Goal: Participate in discussion: Engage in conversation with other users on a specific topic

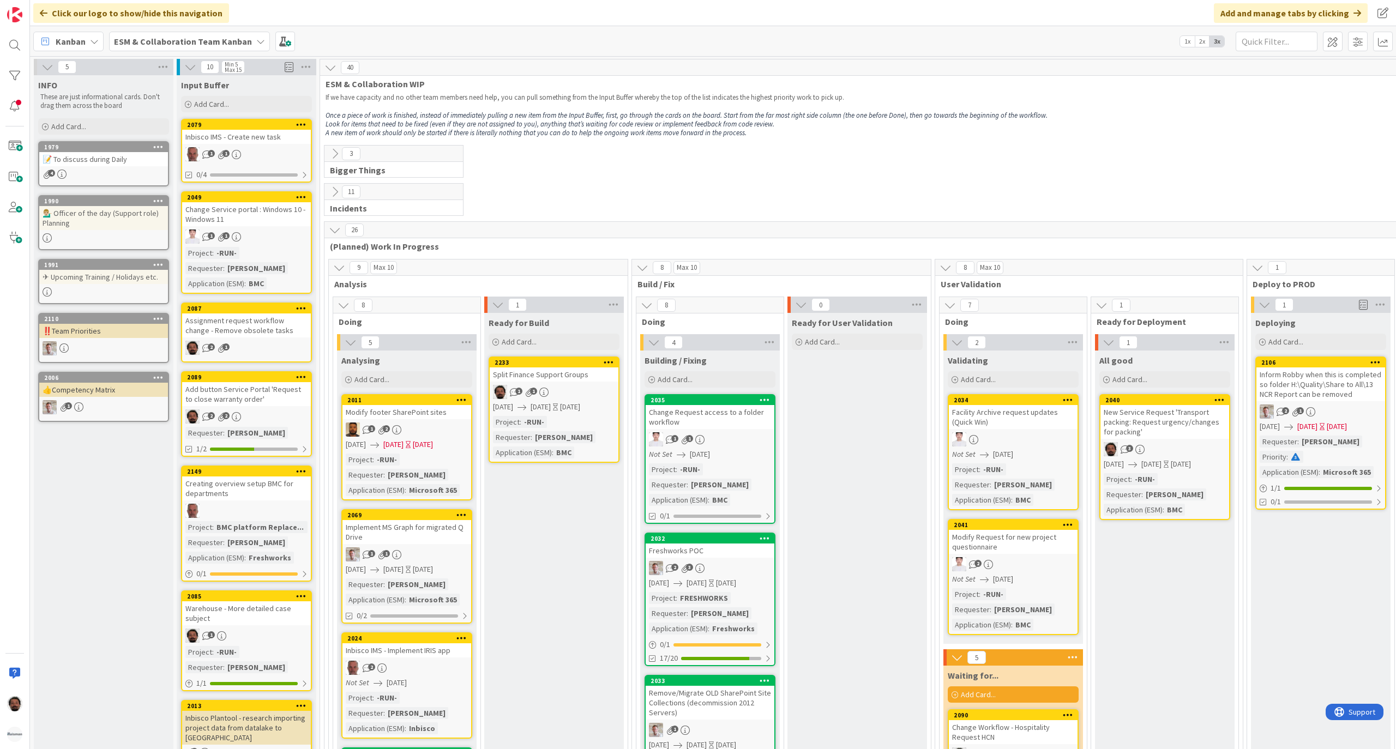
click at [100, 160] on div "📝 To discuss during Daily" at bounding box center [103, 159] width 129 height 14
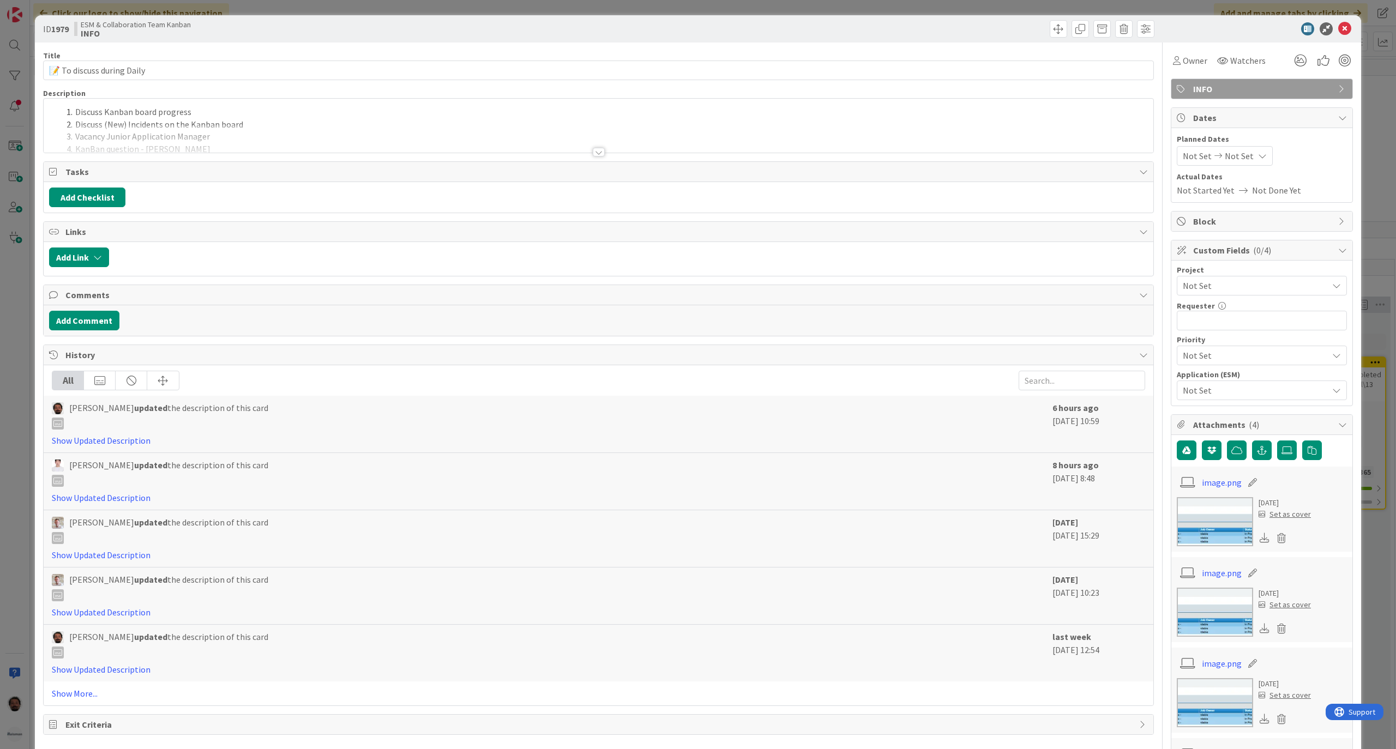
drag, startPoint x: 609, startPoint y: 151, endPoint x: 596, endPoint y: 153, distance: 12.7
click at [609, 152] on div at bounding box center [599, 139] width 1110 height 28
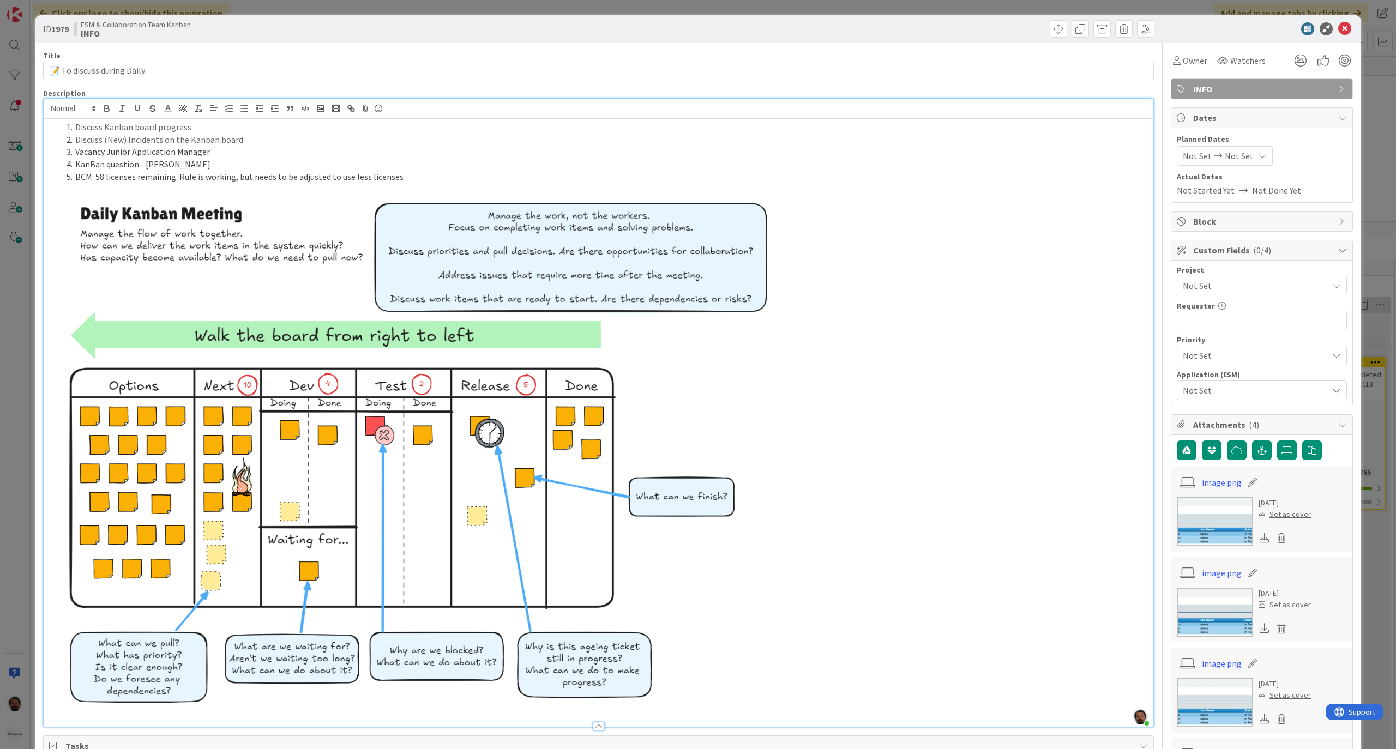
click at [423, 180] on li "BCM: 58 licenses remaining. Rule is working, but needs to be adjusted to use le…" at bounding box center [605, 177] width 1086 height 13
drag, startPoint x: 189, startPoint y: 165, endPoint x: 47, endPoint y: 161, distance: 141.8
click at [47, 161] on div "Discuss Kanban board progress Discuss (New) Incidents on the Kanban board Vacan…" at bounding box center [599, 423] width 1110 height 608
click at [424, 183] on li "BCM: 58 licenses remaining. Rule is working, but needs to be adjusted to use le…" at bounding box center [605, 177] width 1086 height 13
click at [195, 178] on li "BCM: 58 licenses remaining. Rule is working, but needs to be adjusted to use le…" at bounding box center [605, 177] width 1086 height 13
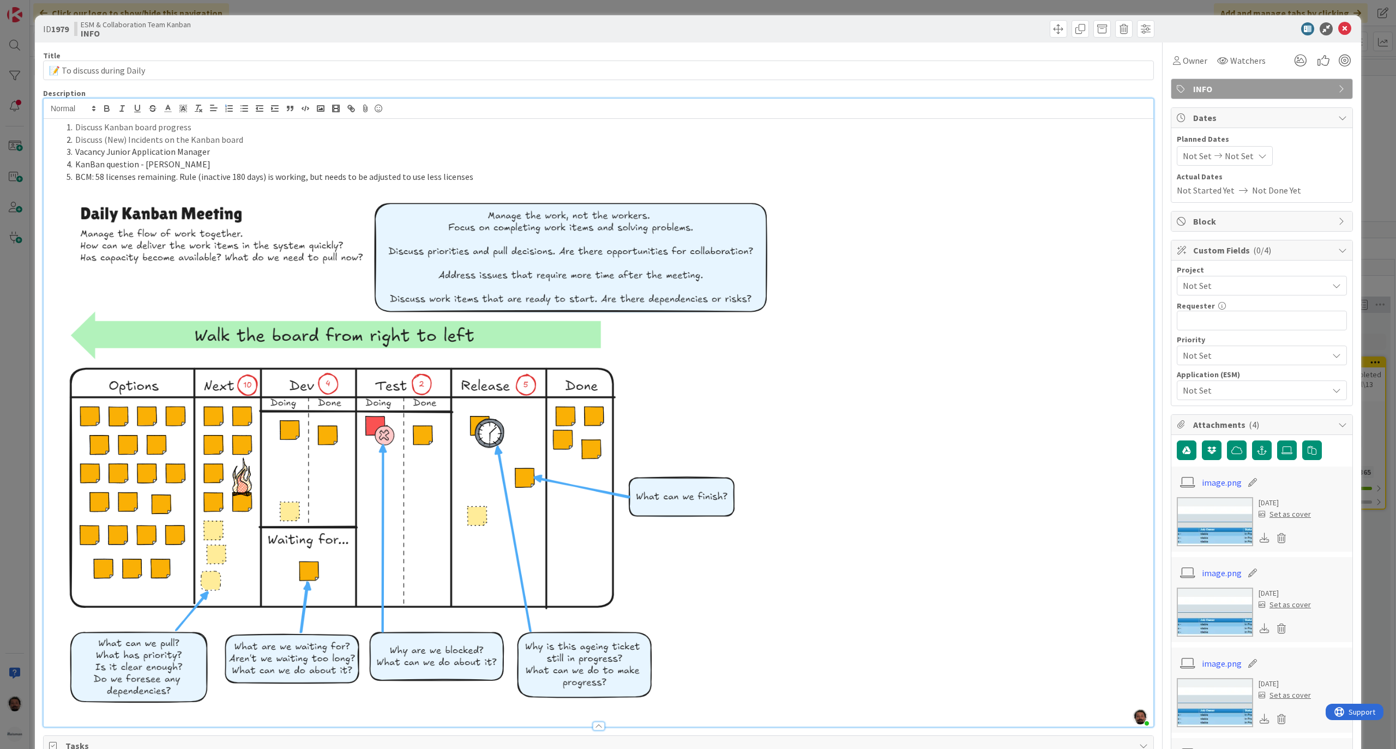
click at [228, 176] on li "BCM: 58 licenses remaining. Rule (inactive 180 days) is working, but needs to b…" at bounding box center [605, 177] width 1086 height 13
click at [496, 175] on li "BCM: 58 licenses remaining. Rule (inactive >180 days) is working, but needs to …" at bounding box center [605, 177] width 1086 height 13
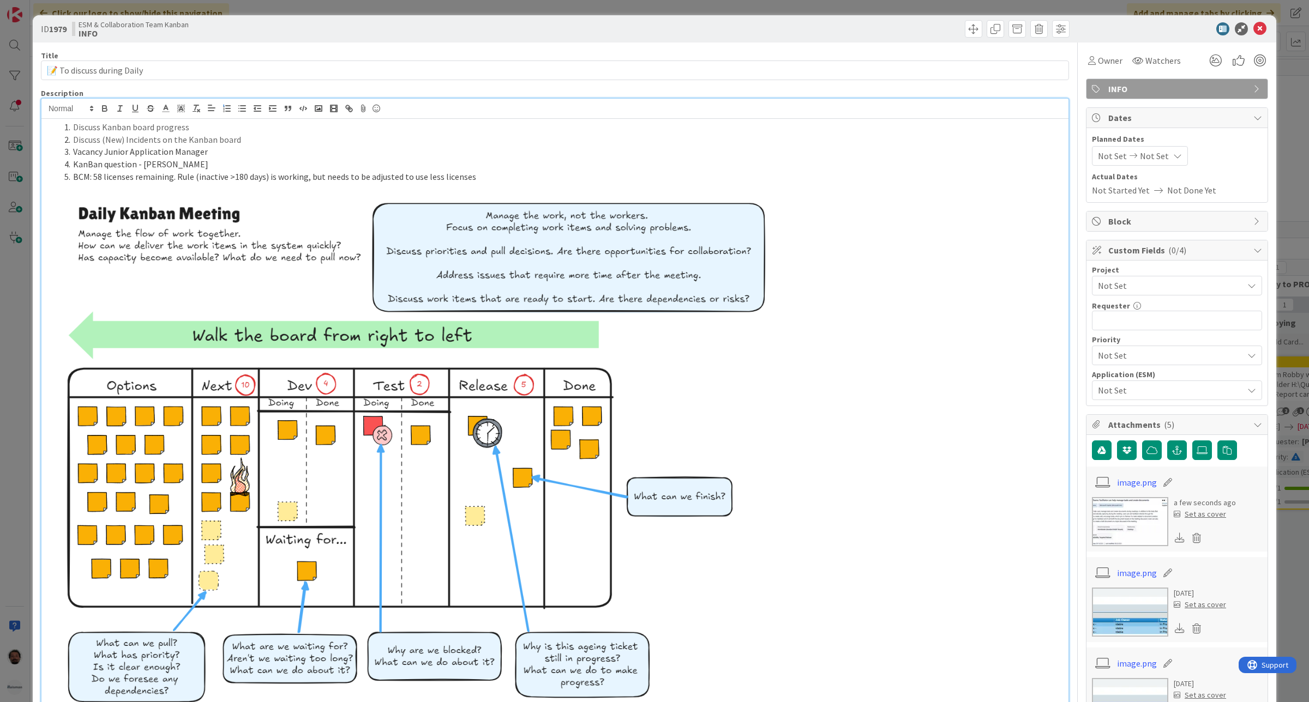
click at [516, 184] on img at bounding box center [412, 449] width 730 height 533
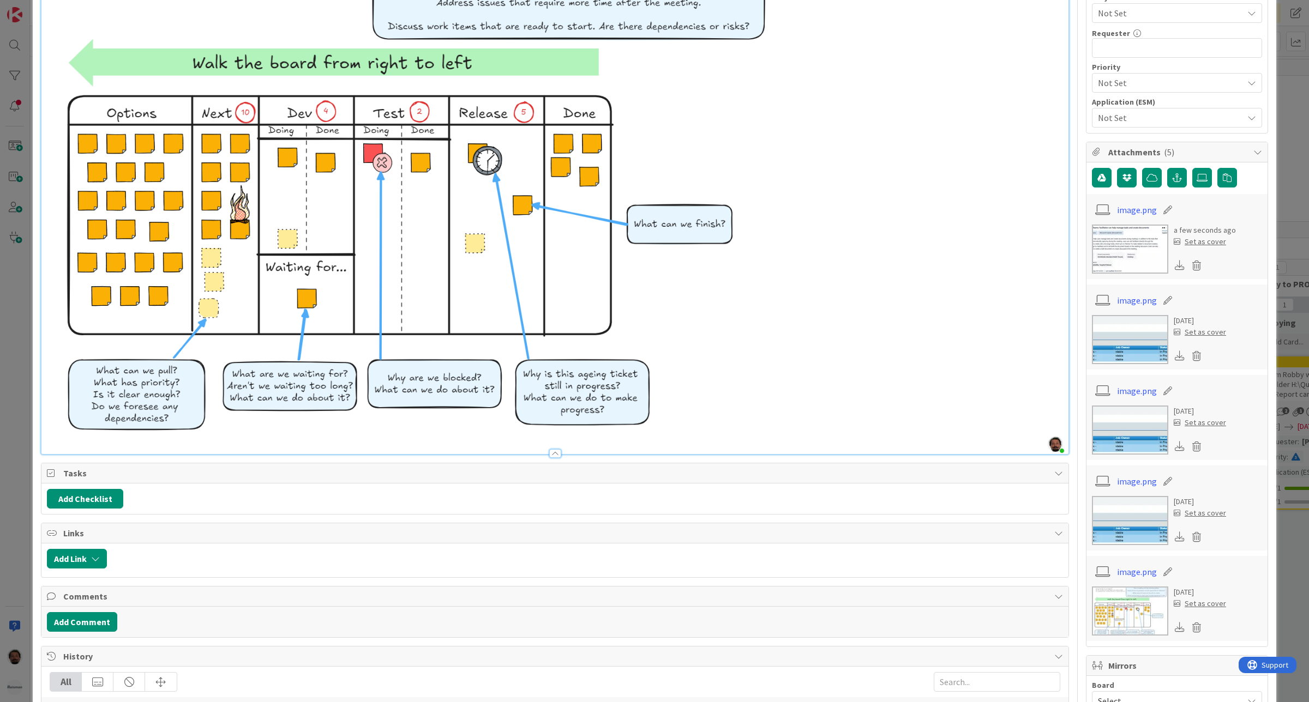
scroll to position [613, 0]
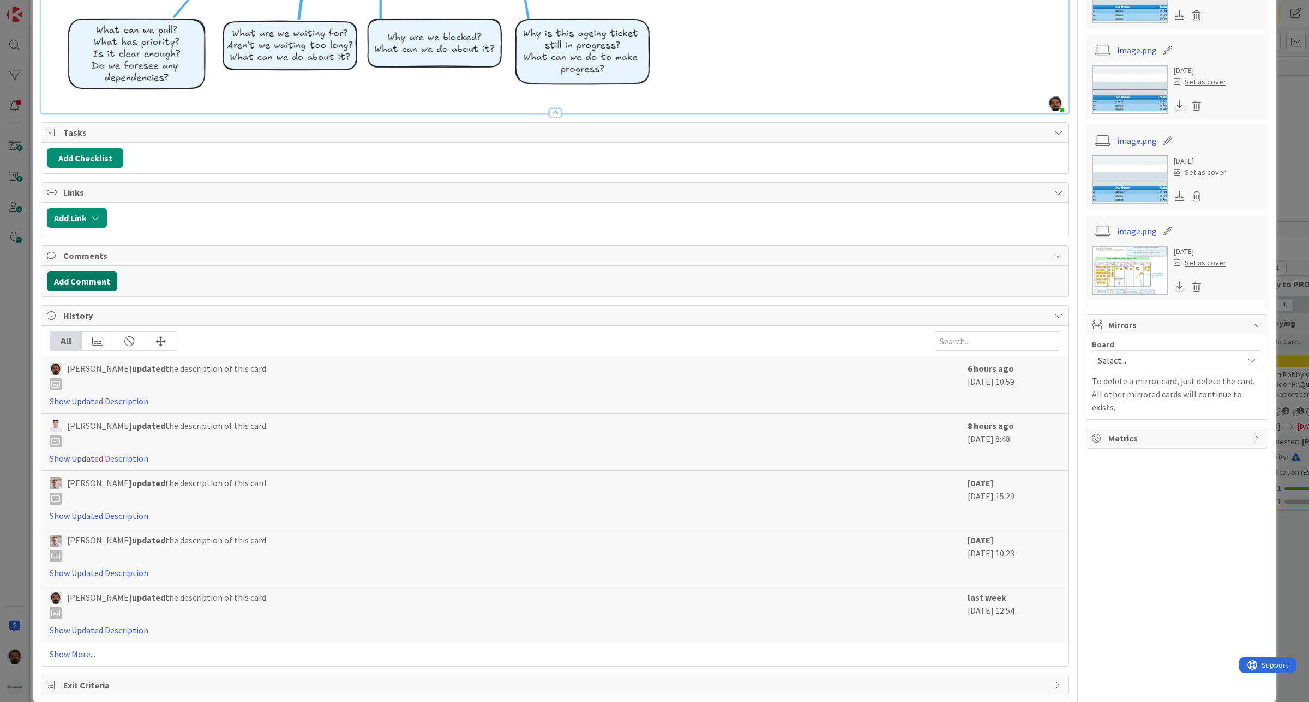
click at [88, 281] on button "Add Comment" at bounding box center [82, 282] width 70 height 20
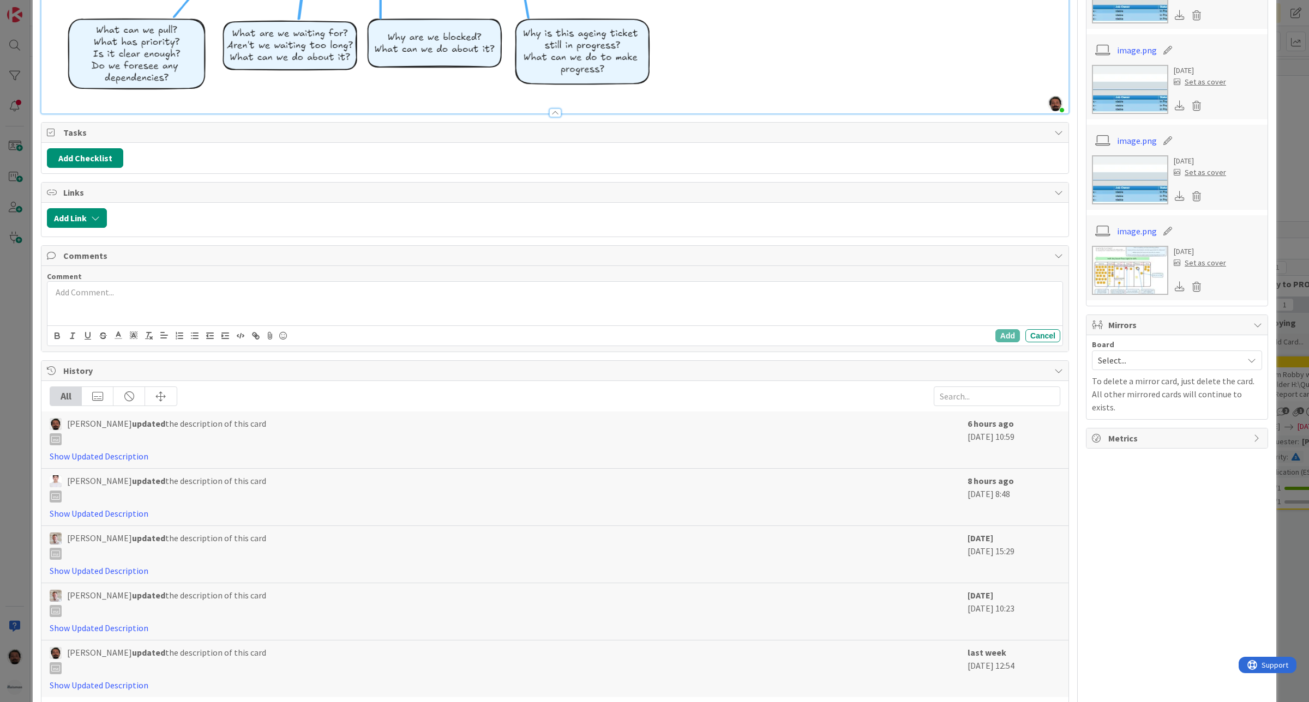
click at [124, 310] on div at bounding box center [554, 304] width 1015 height 44
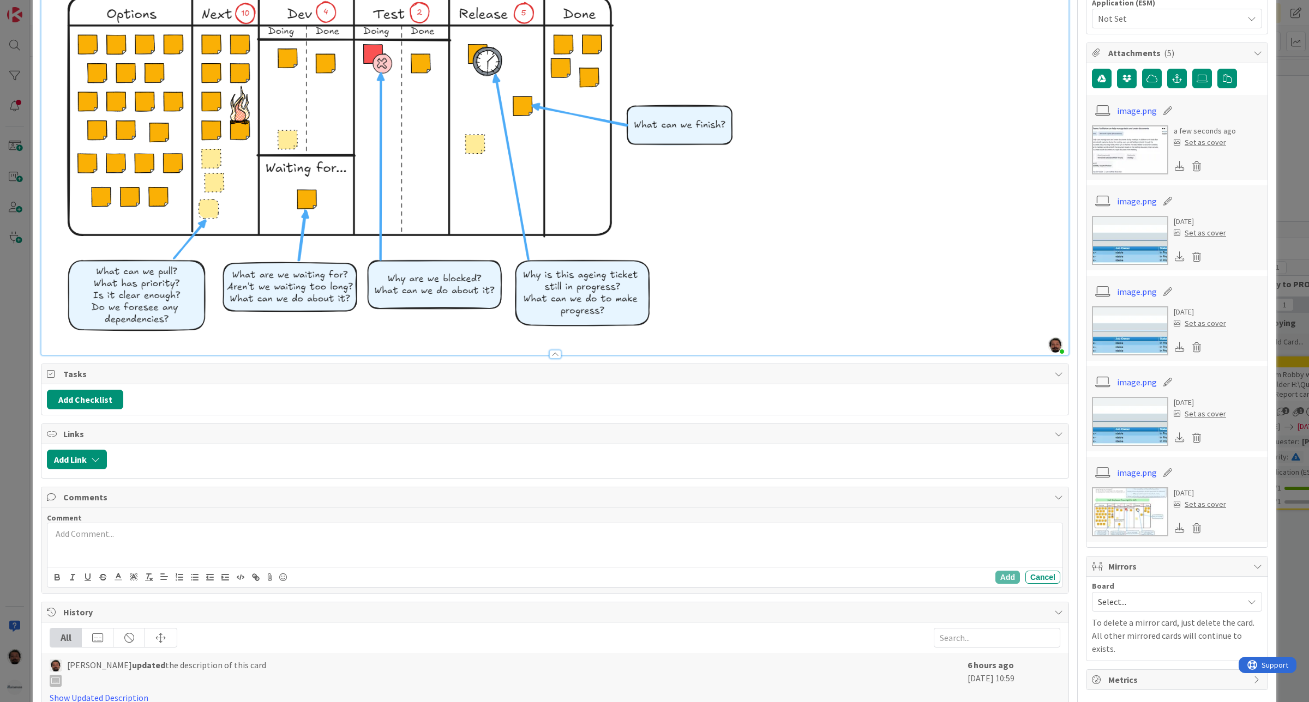
scroll to position [477, 0]
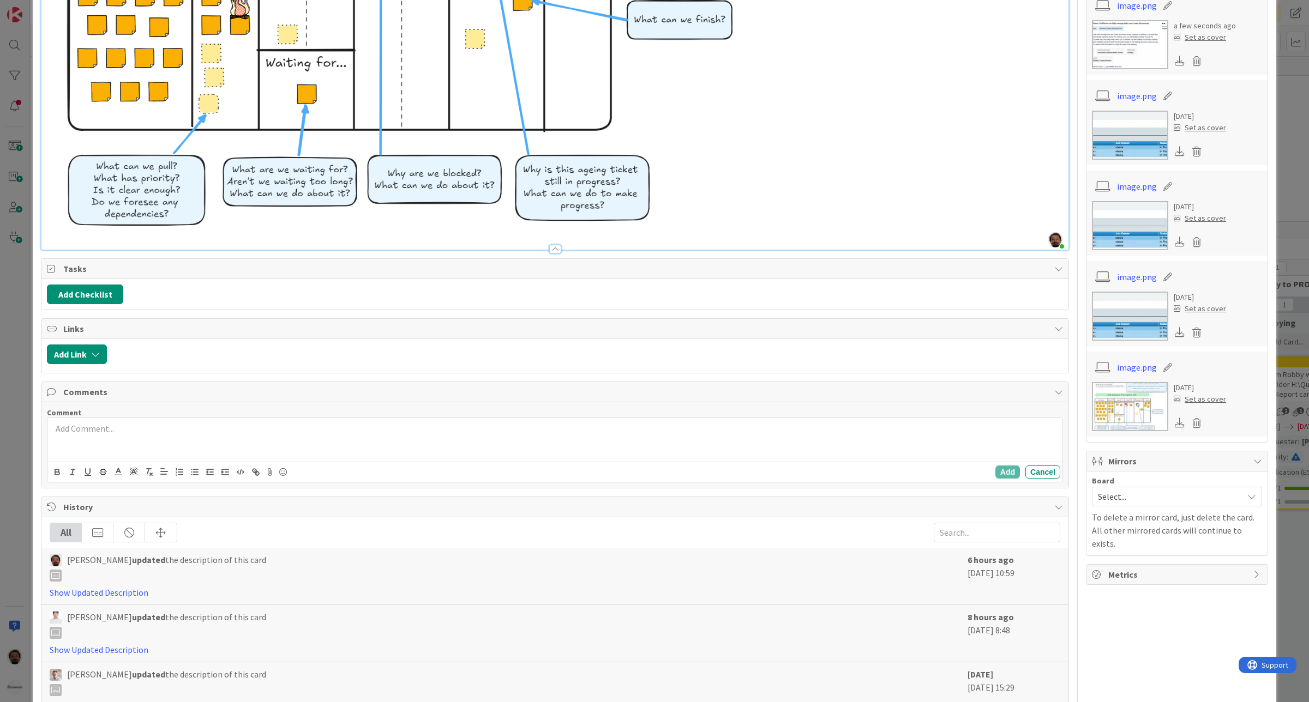
click at [145, 437] on div at bounding box center [554, 440] width 1015 height 44
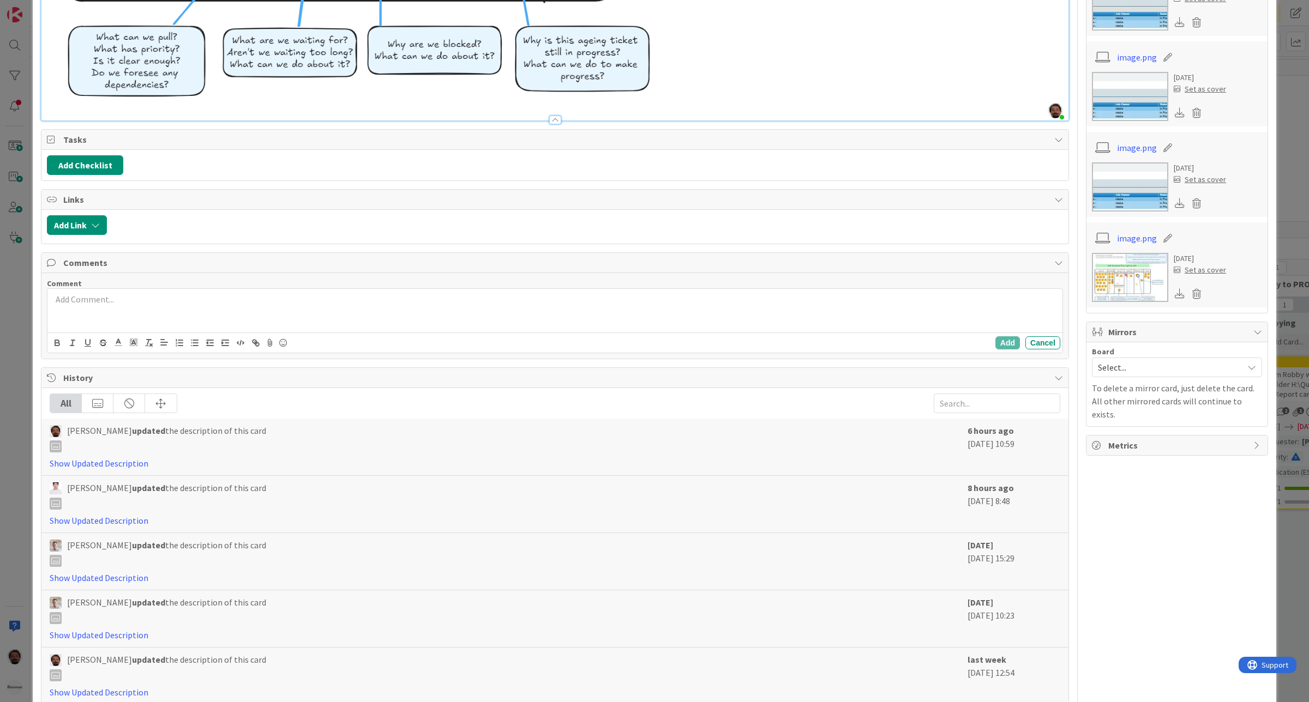
scroll to position [689, 0]
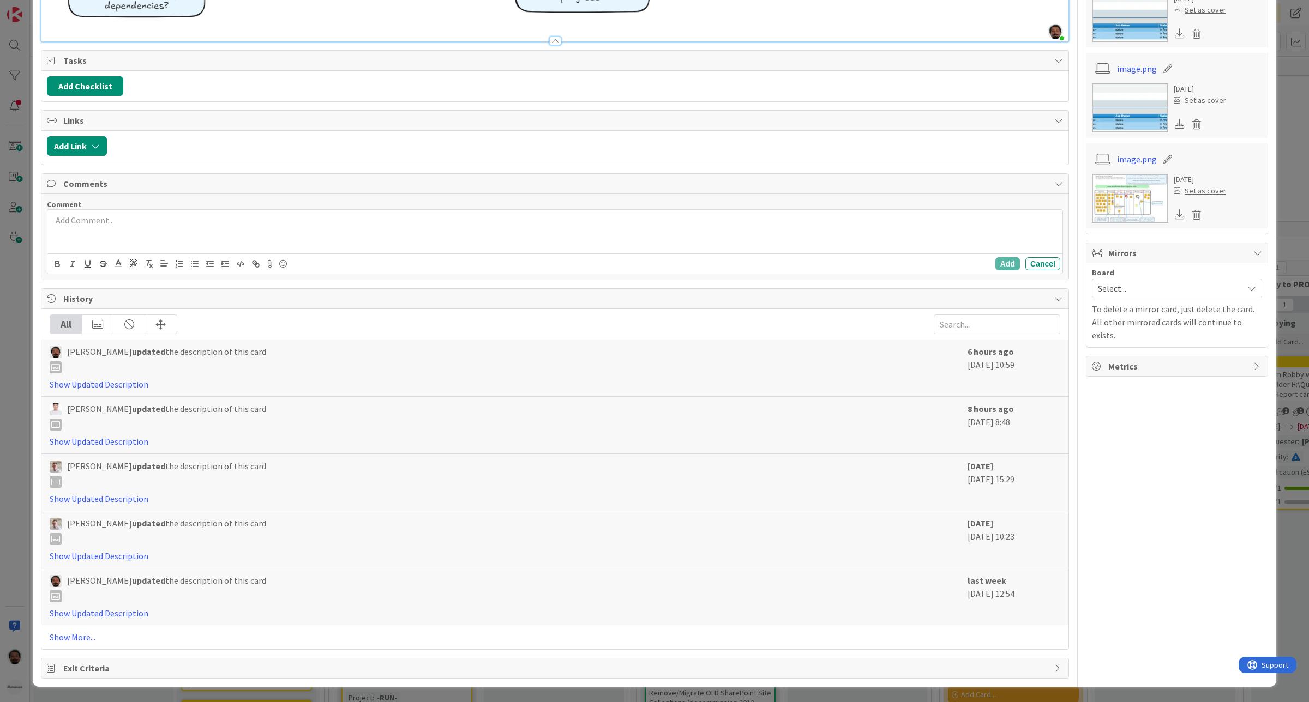
click at [183, 233] on div at bounding box center [554, 232] width 1015 height 44
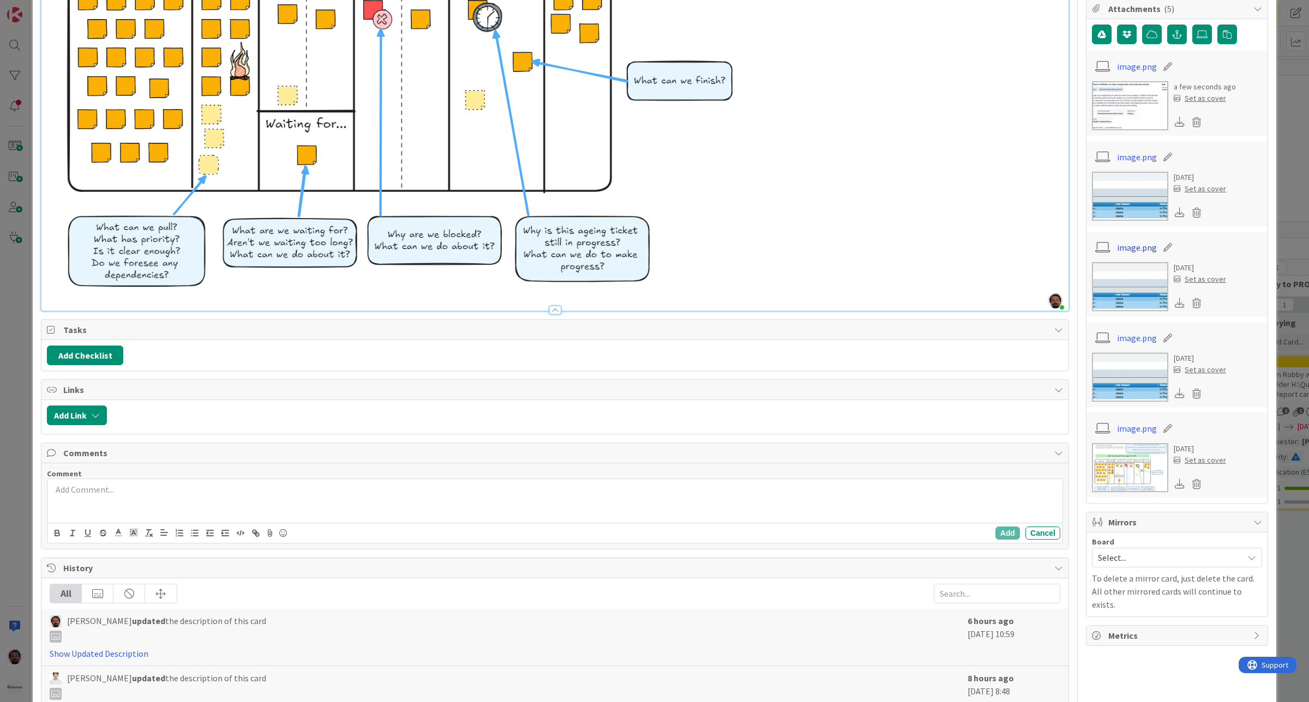
scroll to position [280, 0]
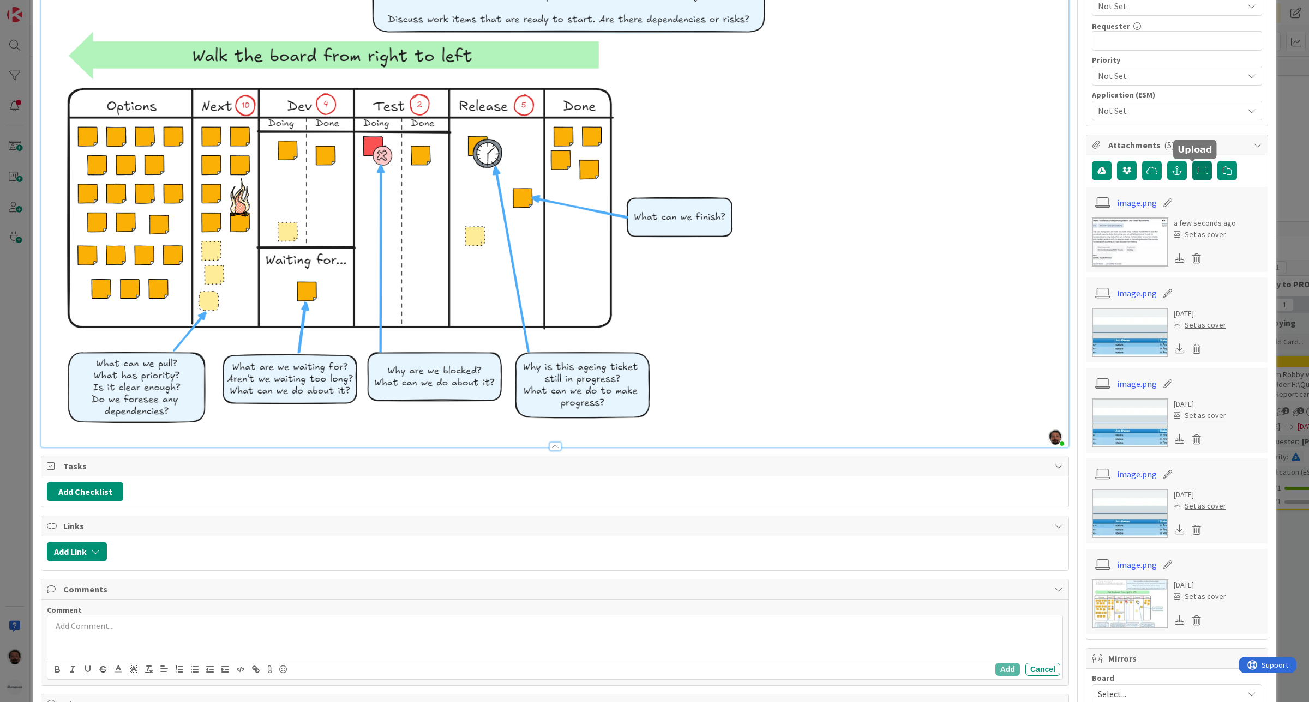
click at [1196, 172] on icon at bounding box center [1201, 170] width 11 height 9
click at [1192, 161] on input "file" at bounding box center [1192, 161] width 0 height 0
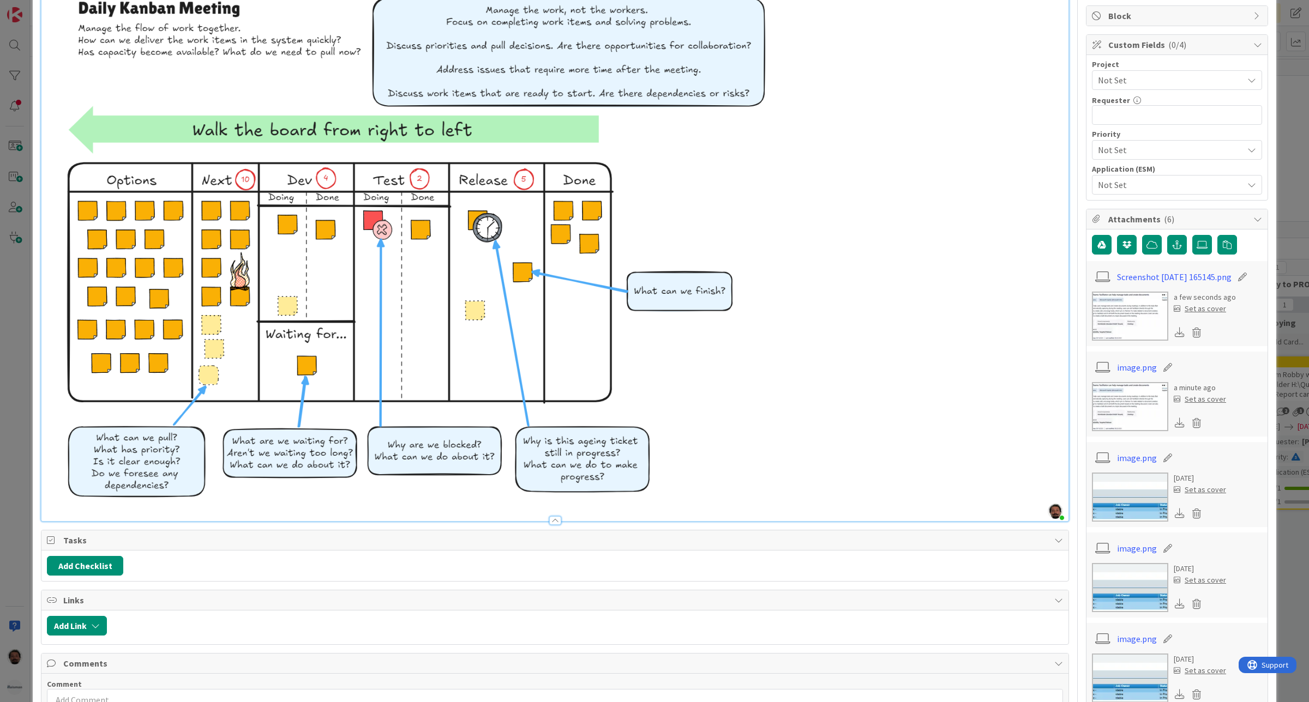
scroll to position [204, 0]
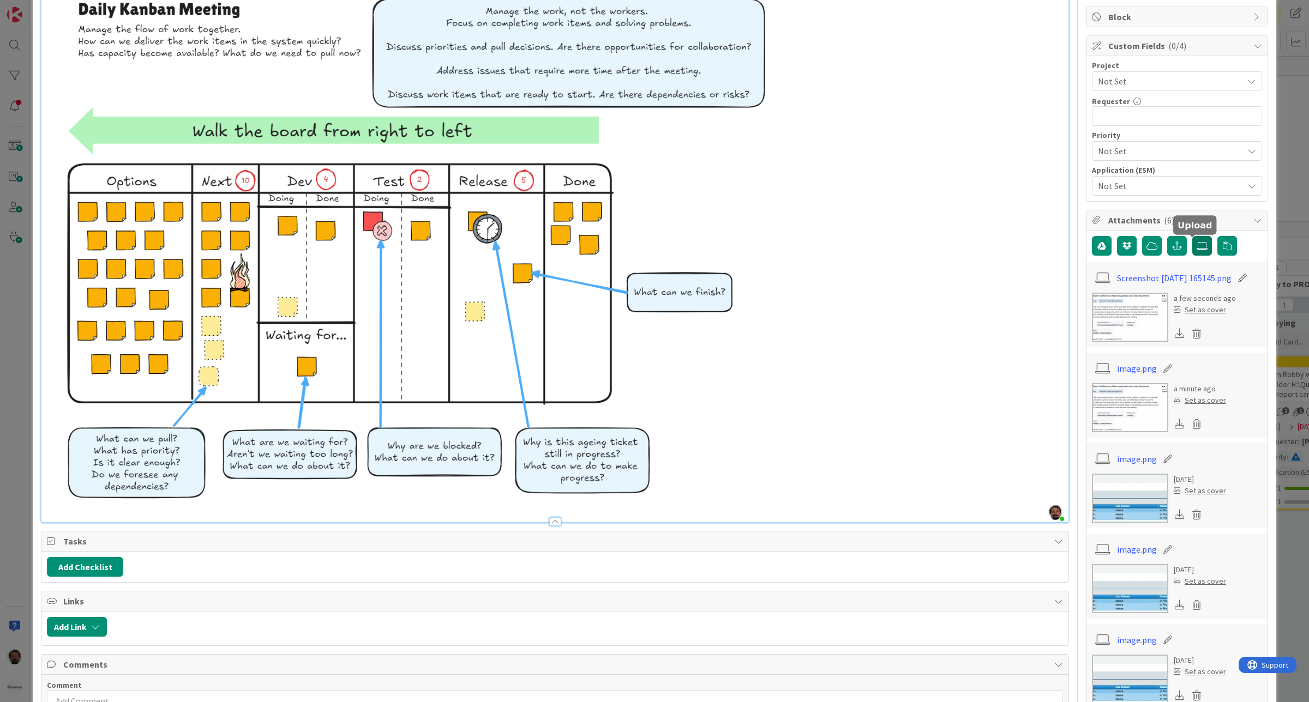
click at [1196, 249] on icon at bounding box center [1201, 246] width 11 height 9
click at [1192, 236] on input "file" at bounding box center [1192, 236] width 0 height 0
click at [1109, 320] on img at bounding box center [1130, 317] width 76 height 49
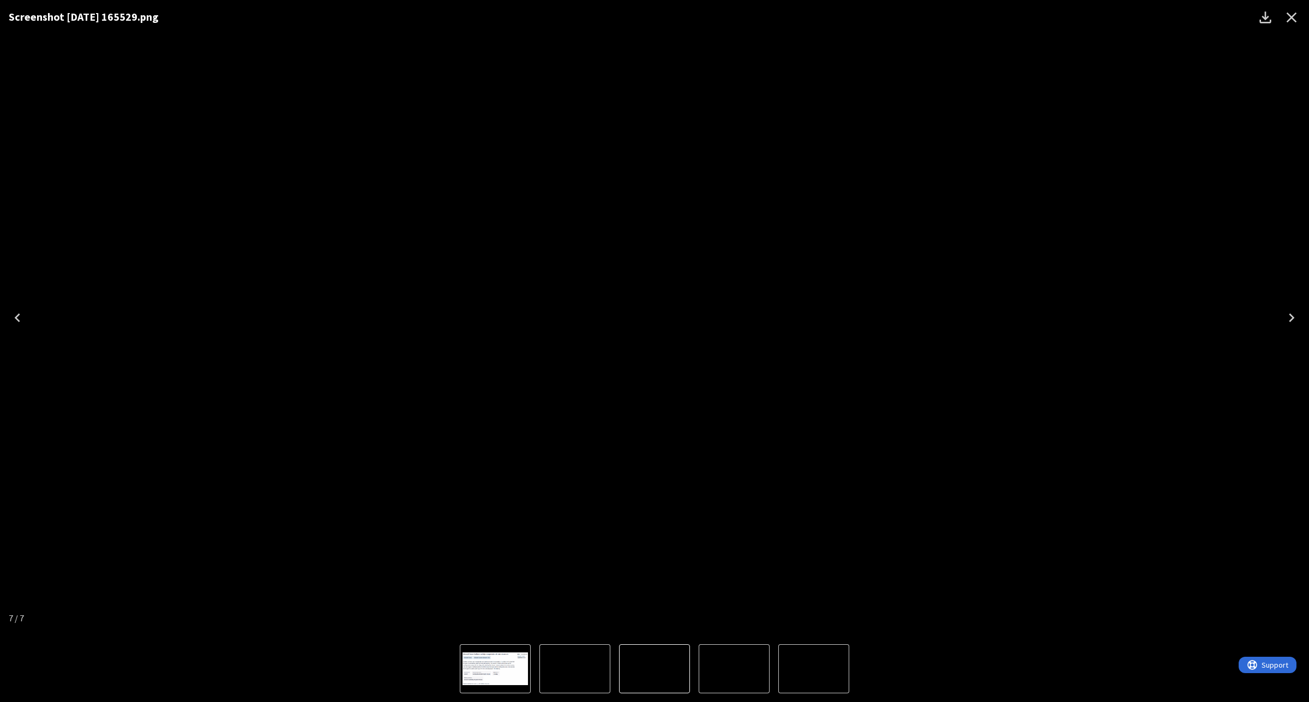
click at [1290, 19] on icon "Close" at bounding box center [1291, 18] width 10 height 10
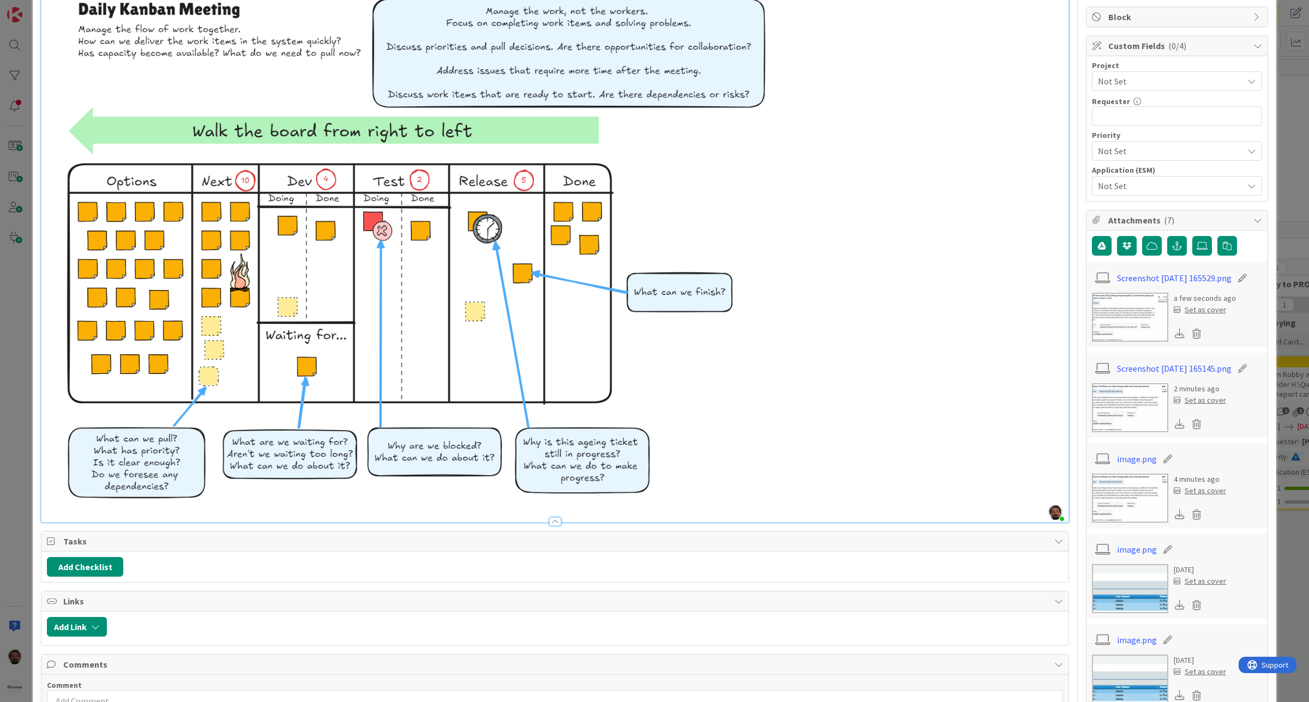
click at [1113, 405] on img at bounding box center [1130, 407] width 76 height 49
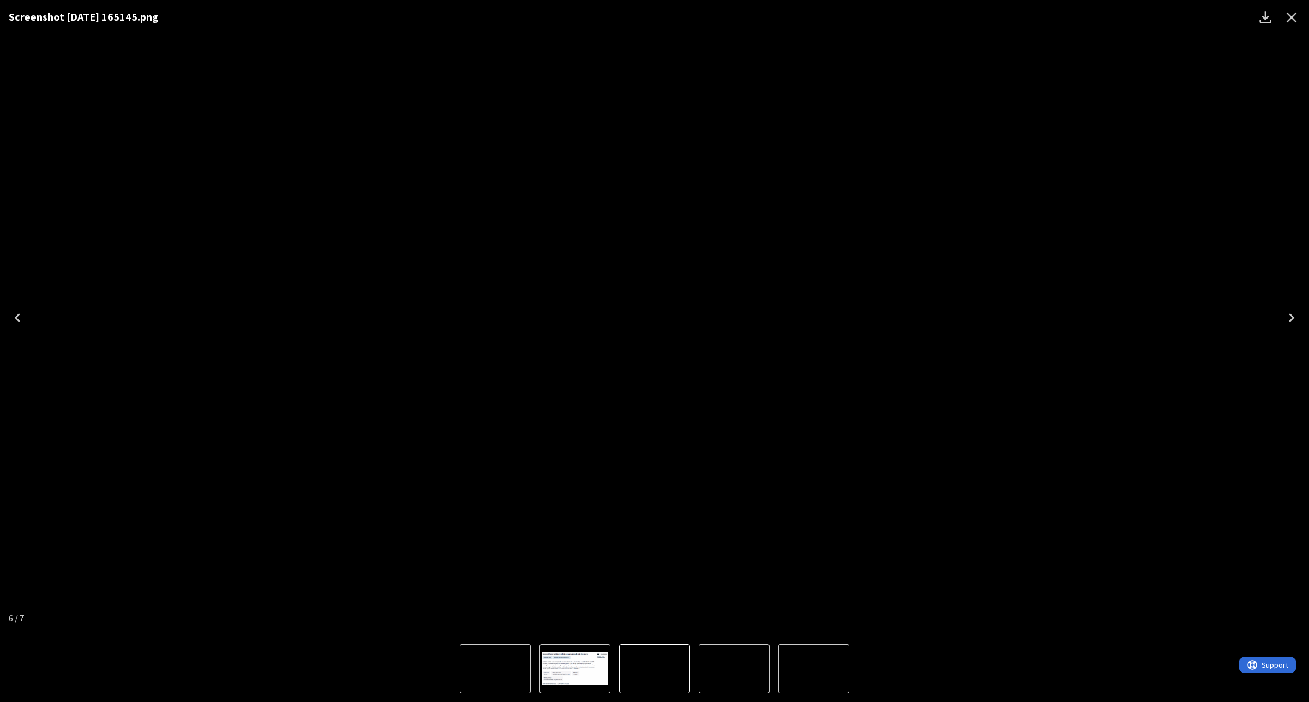
click at [1293, 17] on icon "Close" at bounding box center [1290, 17] width 17 height 17
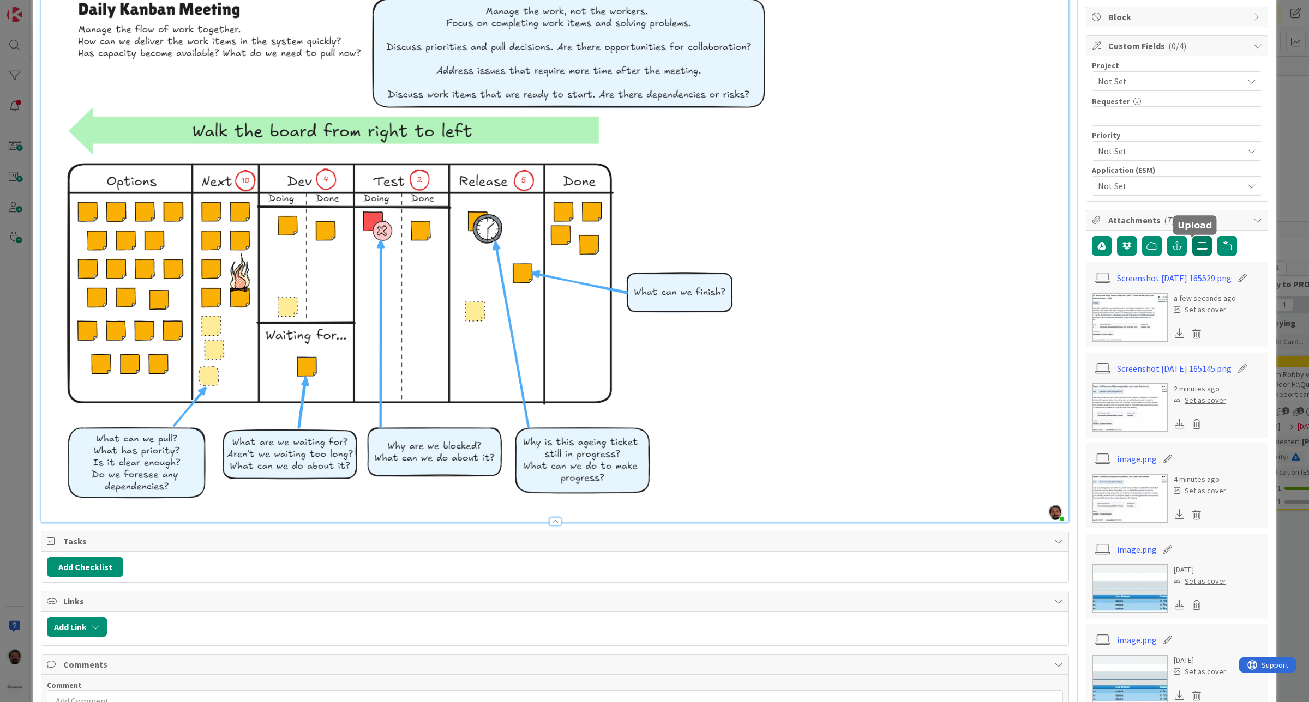
click at [1196, 246] on icon at bounding box center [1201, 246] width 11 height 9
click at [1192, 236] on input "file" at bounding box center [1192, 236] width 0 height 0
click at [1123, 503] on img at bounding box center [1130, 498] width 76 height 49
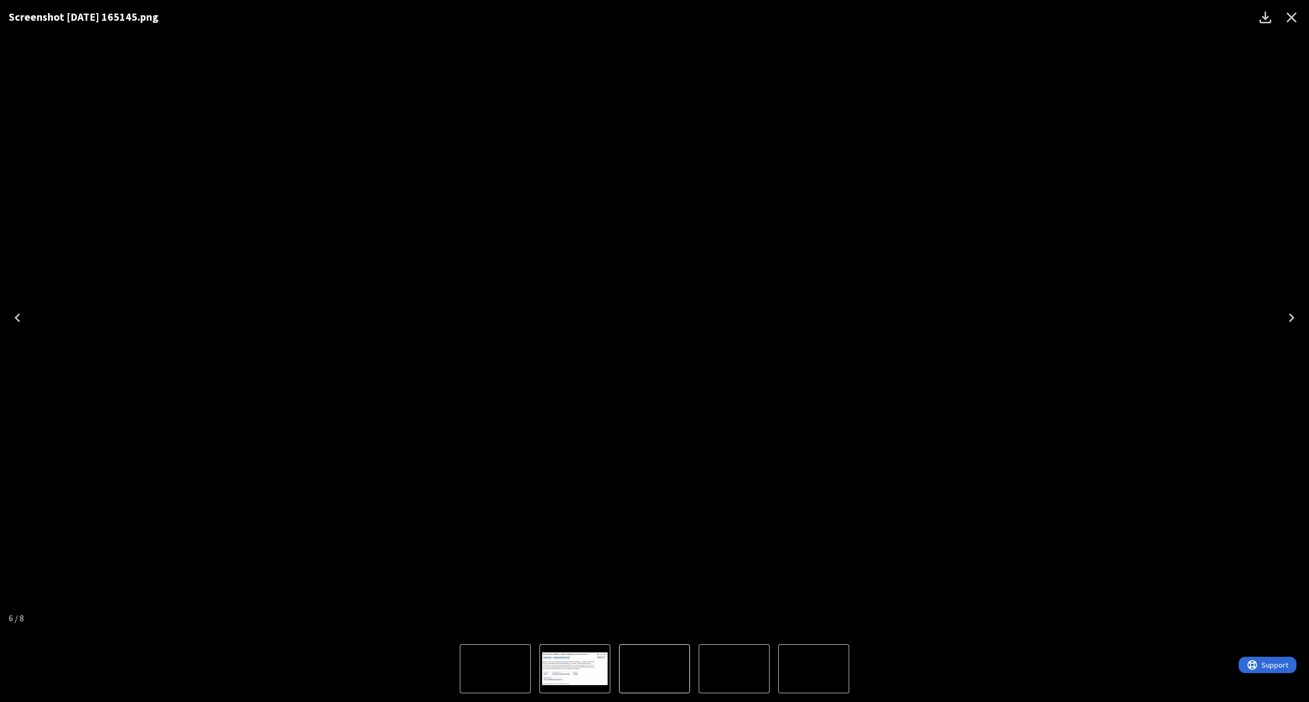
click at [1015, 231] on div "Screenshot [DATE] 165145.png" at bounding box center [654, 318] width 1309 height 636
click at [1067, 230] on div "Screenshot [DATE] 165145.png" at bounding box center [654, 318] width 1309 height 636
click at [1280, 15] on button "Close" at bounding box center [1291, 17] width 26 height 26
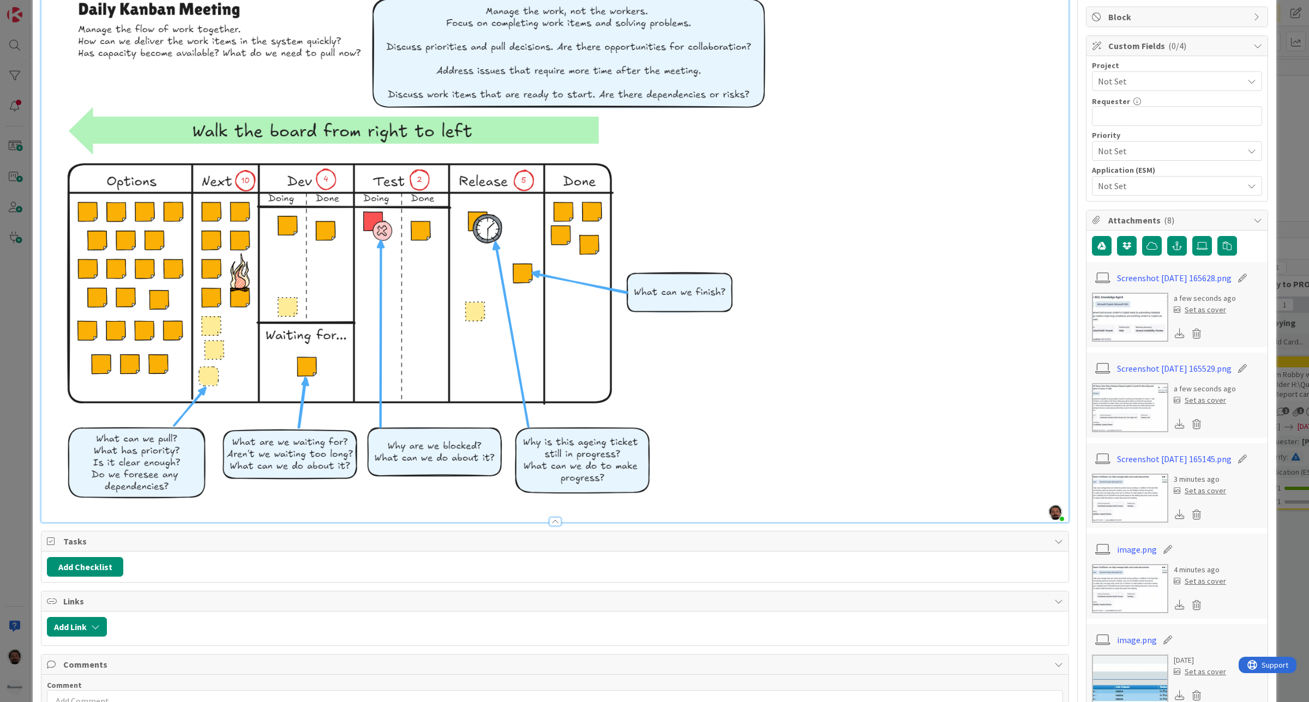
click at [1241, 465] on icon at bounding box center [1241, 459] width 15 height 11
click at [1167, 469] on input "Screenshot [DATE] 165145" at bounding box center [1178, 459] width 122 height 20
type input "Teams: Facilitator can help manage tasks and create documents"
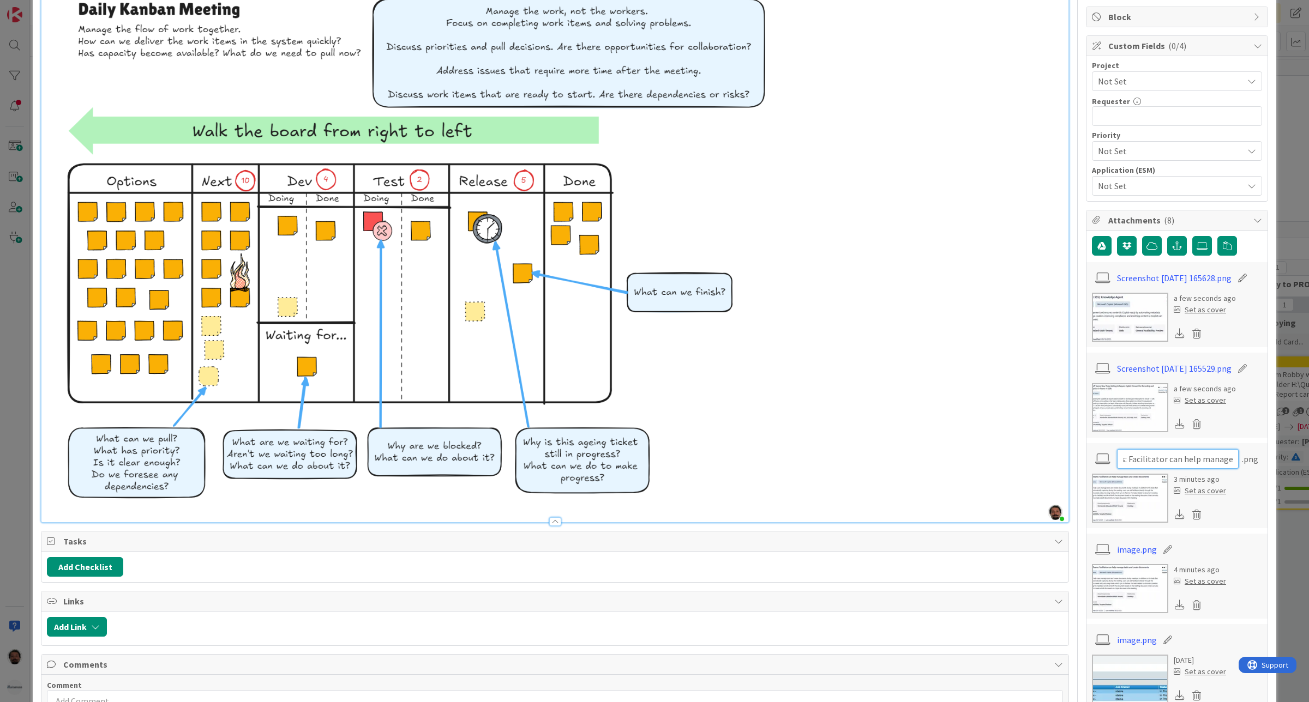
scroll to position [0, 0]
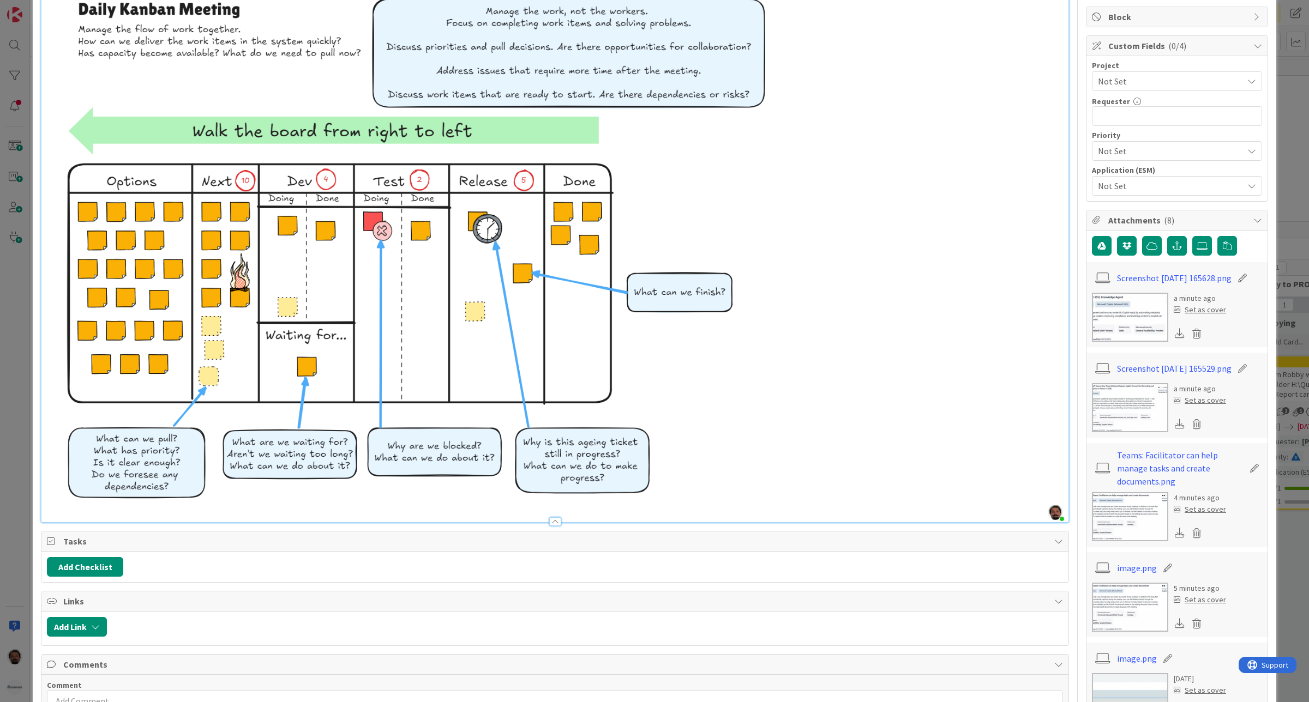
click at [1244, 374] on icon at bounding box center [1241, 368] width 15 height 11
click at [1192, 377] on input "Screenshot [DATE] 165529" at bounding box center [1178, 369] width 122 height 20
type input "Teams:"
click at [1165, 374] on icon at bounding box center [1172, 368] width 15 height 11
click at [1159, 375] on input "Teams:" at bounding box center [1178, 369] width 122 height 20
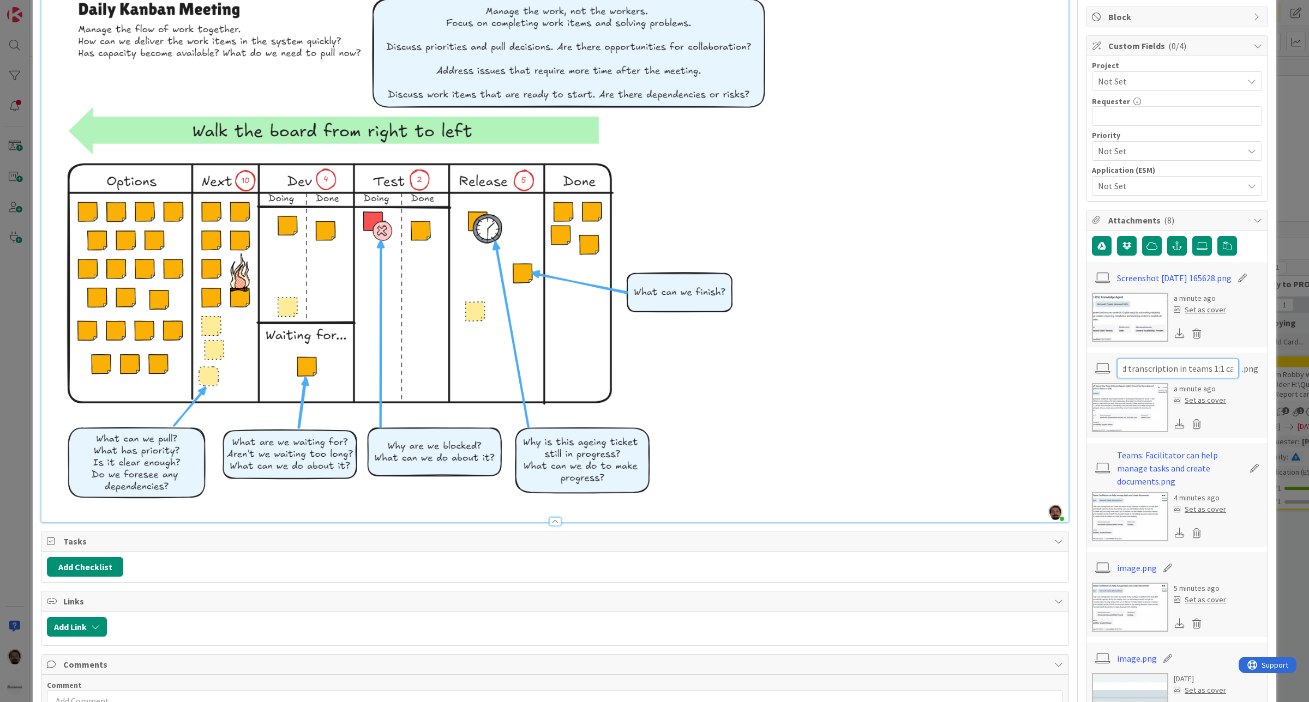
type input "Teams: New policy setting to require explicit consent for recording and transcr…"
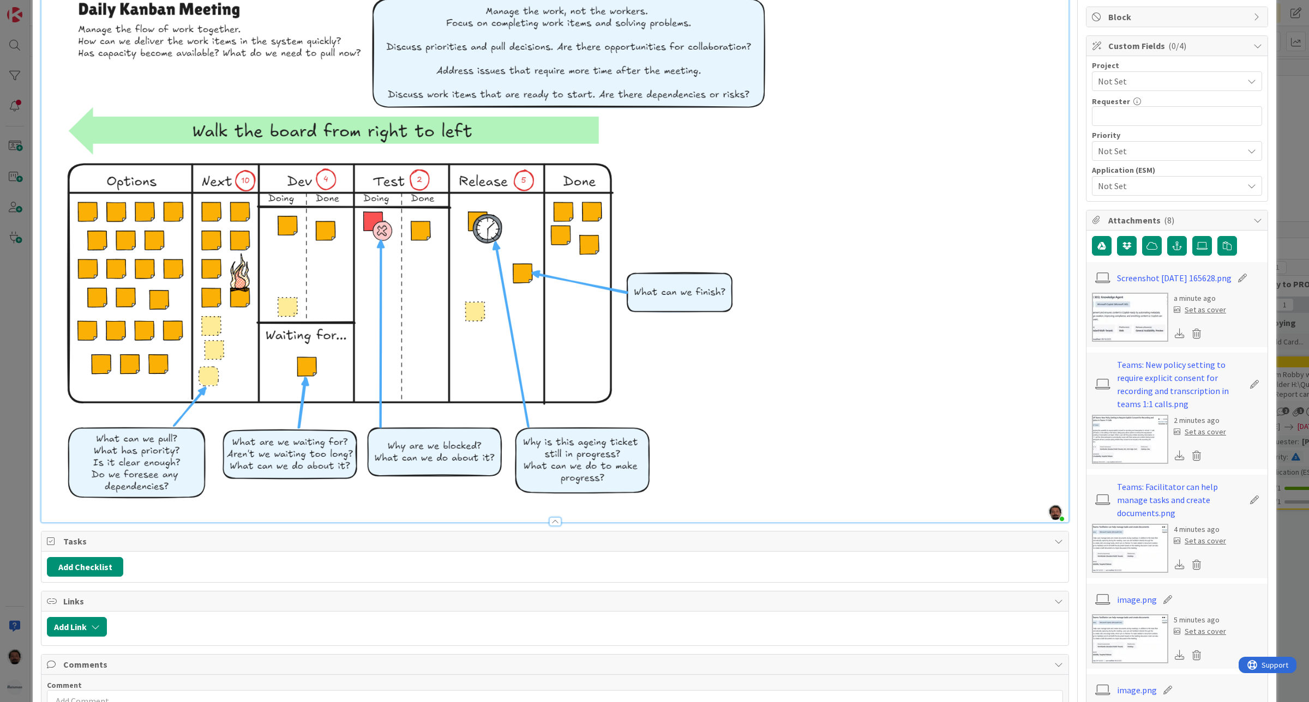
click at [1250, 279] on icon at bounding box center [1241, 278] width 15 height 11
click at [1143, 281] on input "Screenshot [DATE] 165628" at bounding box center [1178, 278] width 122 height 20
type input "Copilot: Knowledge Agent"
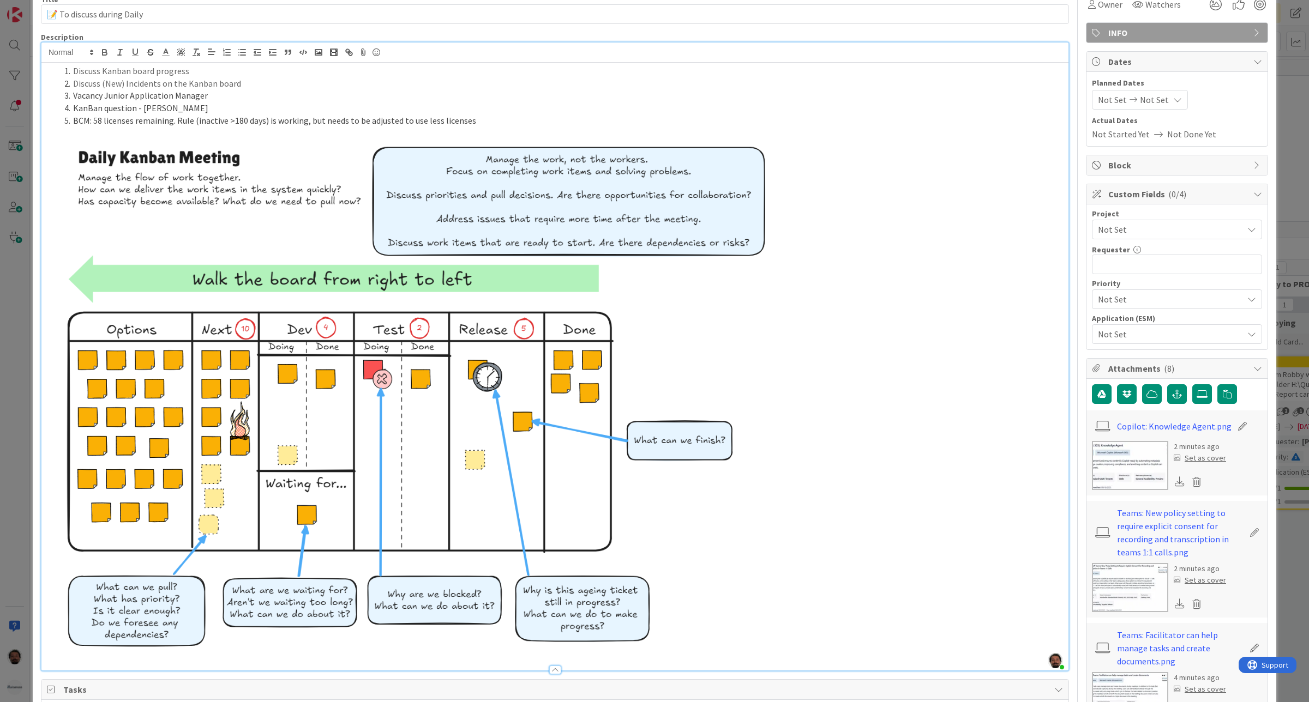
scroll to position [0, 0]
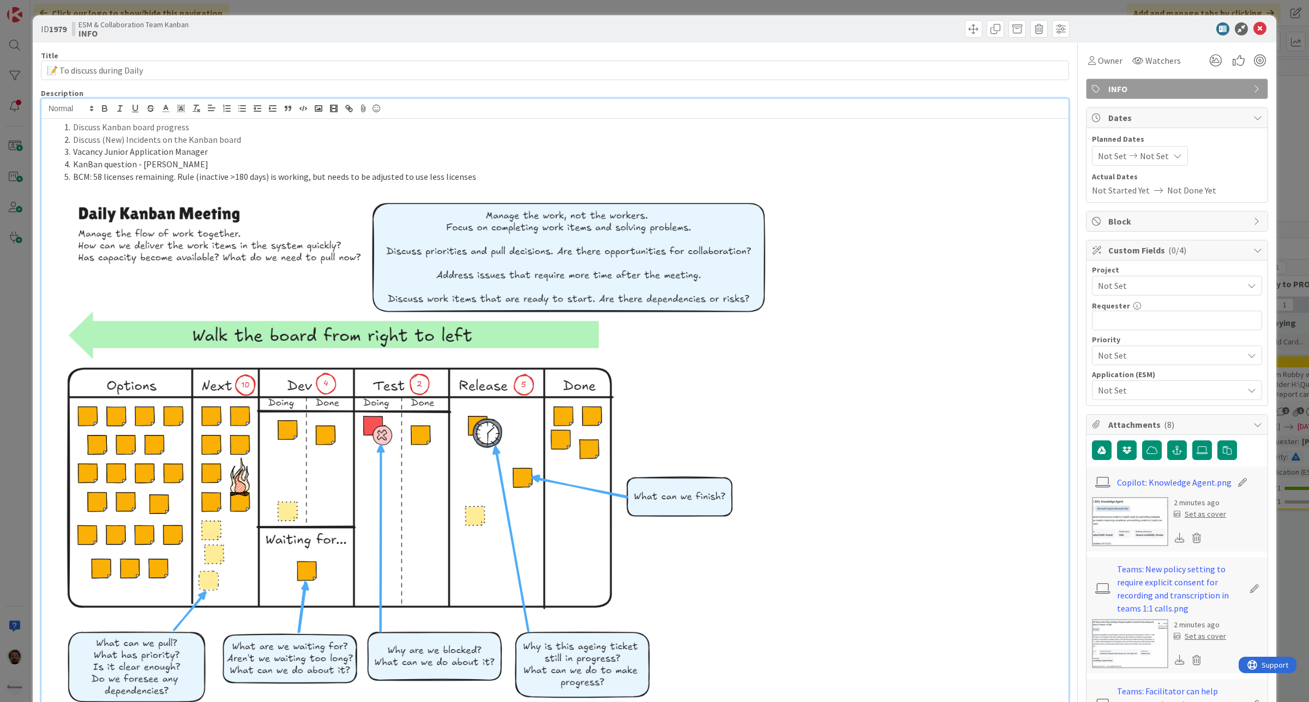
click at [497, 180] on li "BCM: 58 licenses remaining. Rule (inactive >180 days) is working, but needs to …" at bounding box center [561, 177] width 1003 height 13
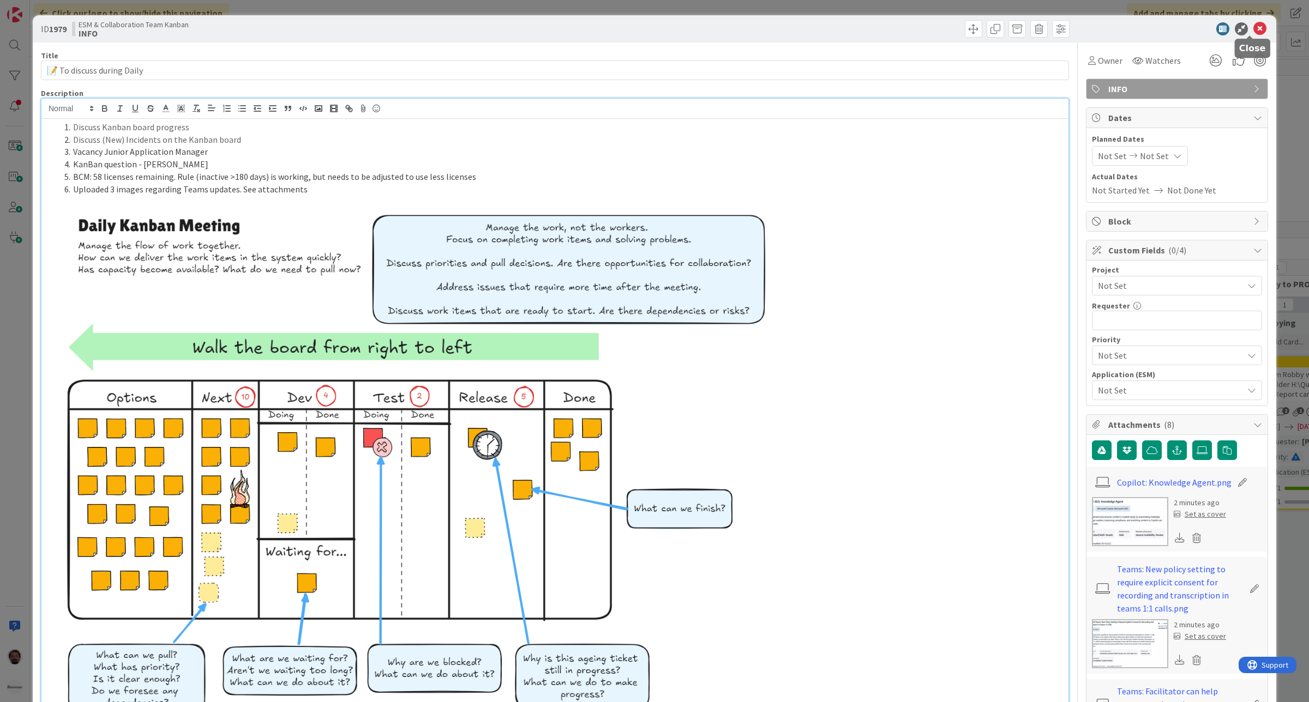
click at [1253, 28] on icon at bounding box center [1259, 28] width 13 height 13
